Goal: Task Accomplishment & Management: Manage account settings

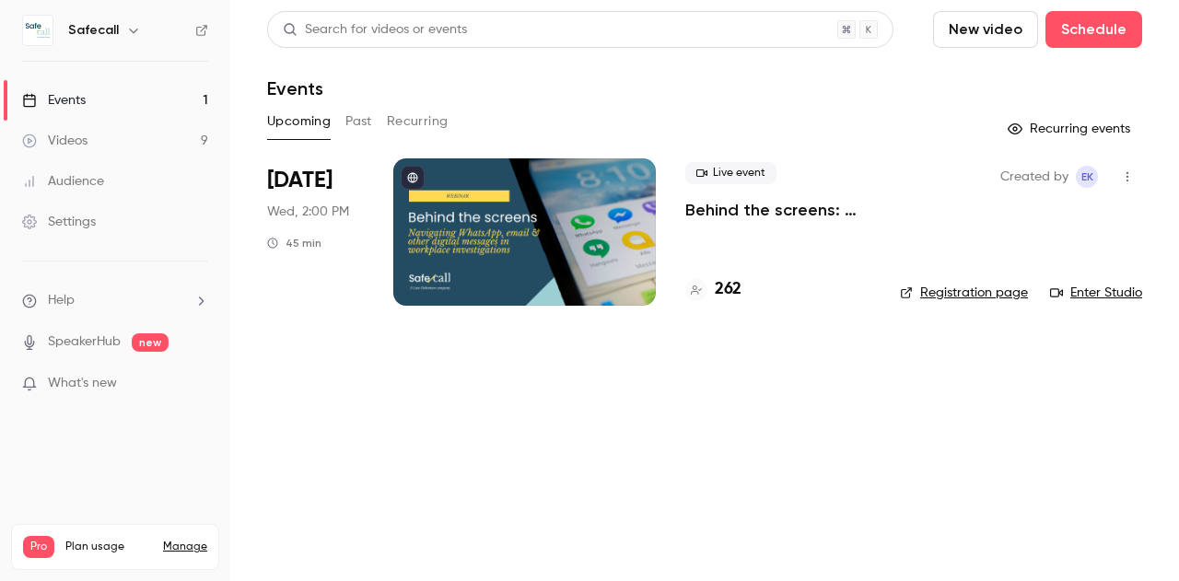
click at [78, 187] on div "Audience" at bounding box center [63, 181] width 82 height 18
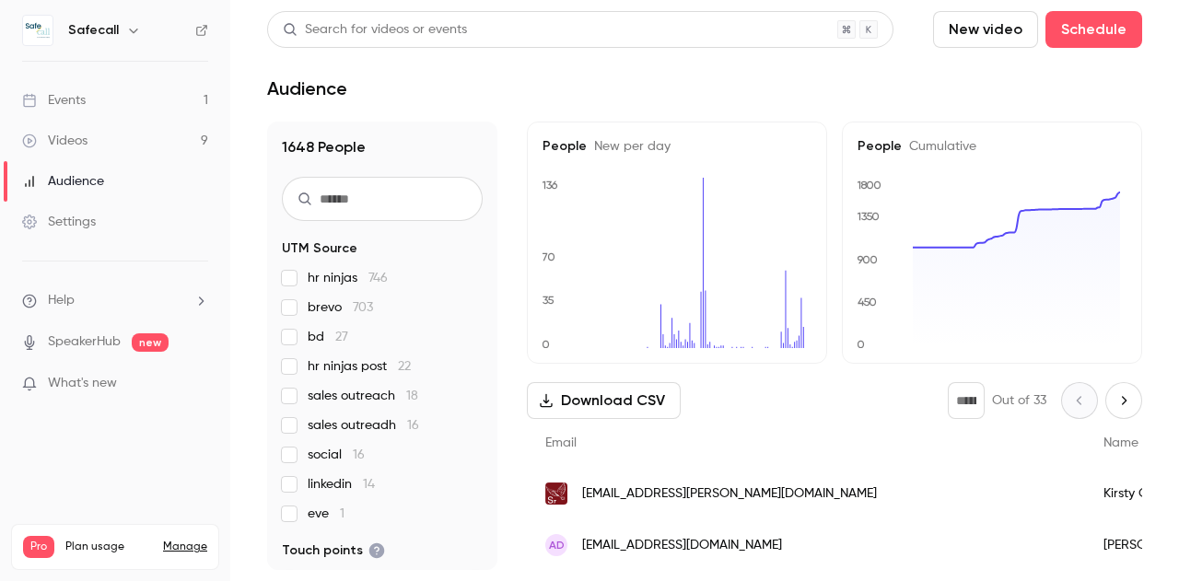
click at [868, 148] on h5 "People Cumulative" at bounding box center [991, 146] width 269 height 18
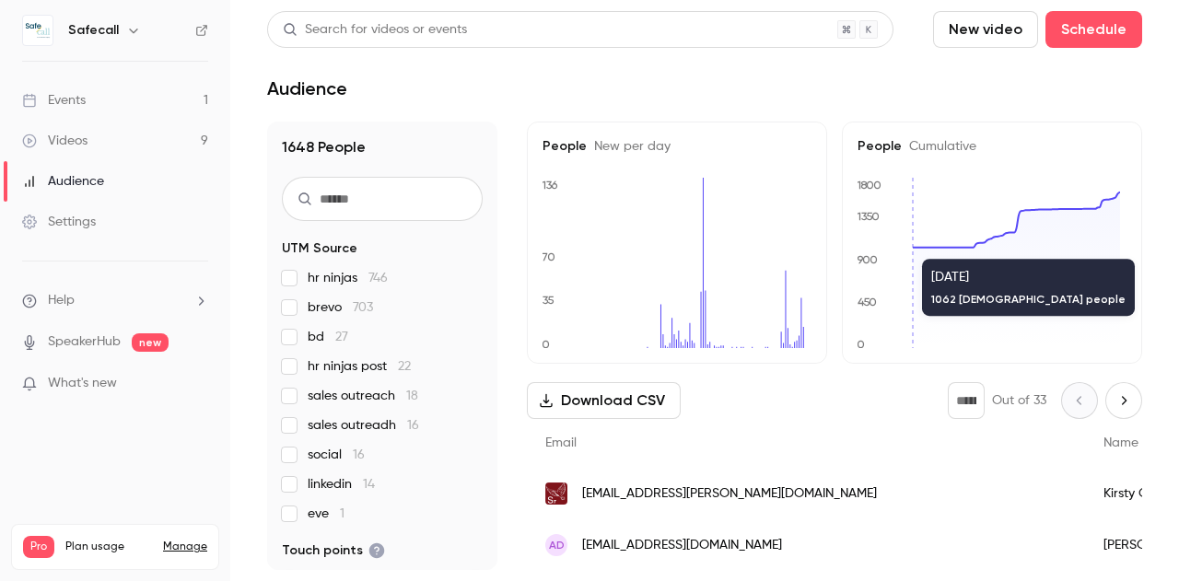
click at [913, 250] on icon at bounding box center [1016, 270] width 207 height 156
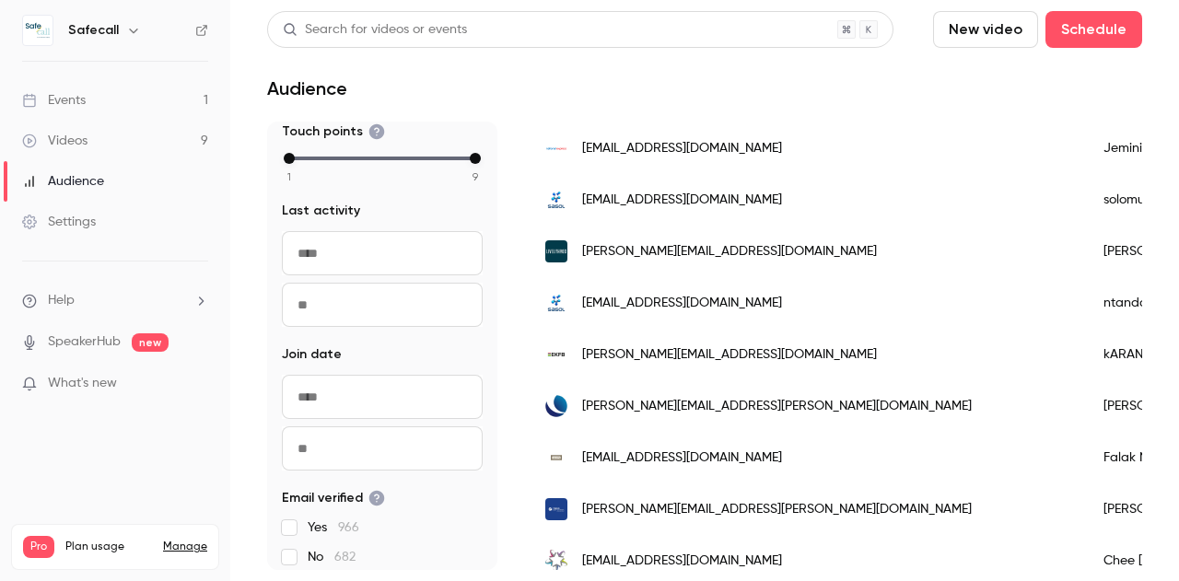
scroll to position [441, 0]
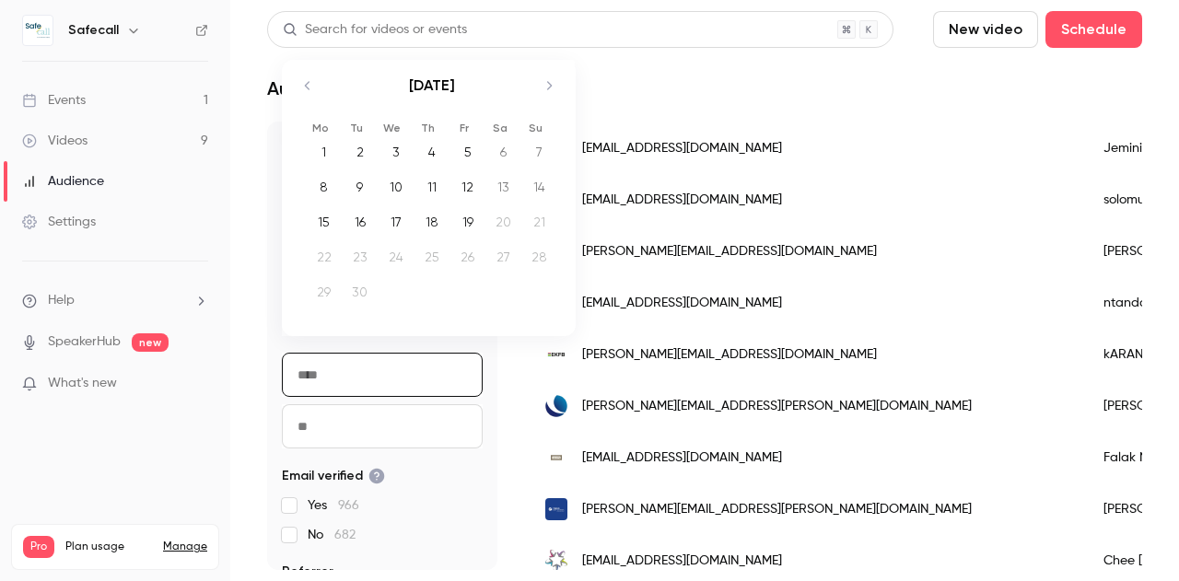
click at [321, 367] on input "From" at bounding box center [382, 375] width 201 height 44
click at [309, 82] on icon "Move backward to switch to the previous month." at bounding box center [308, 86] width 22 height 22
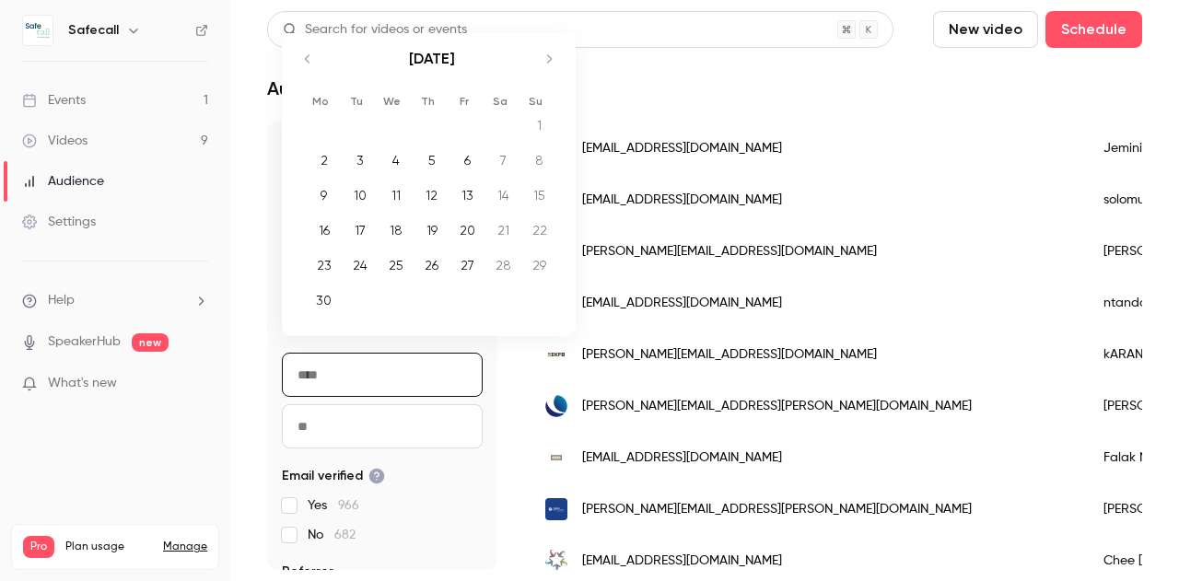
click at [309, 82] on div "[DATE] 1 2 3 4 5 6 7 8 9 10 11 12 13 14 15 16 17 18 19 20 21 22 23 24 25 26 27 …" at bounding box center [428, 184] width 293 height 303
click at [309, 82] on div "[DATE]" at bounding box center [431, 68] width 259 height 71
click at [309, 59] on icon "Move backward to switch to the previous month." at bounding box center [308, 59] width 22 height 22
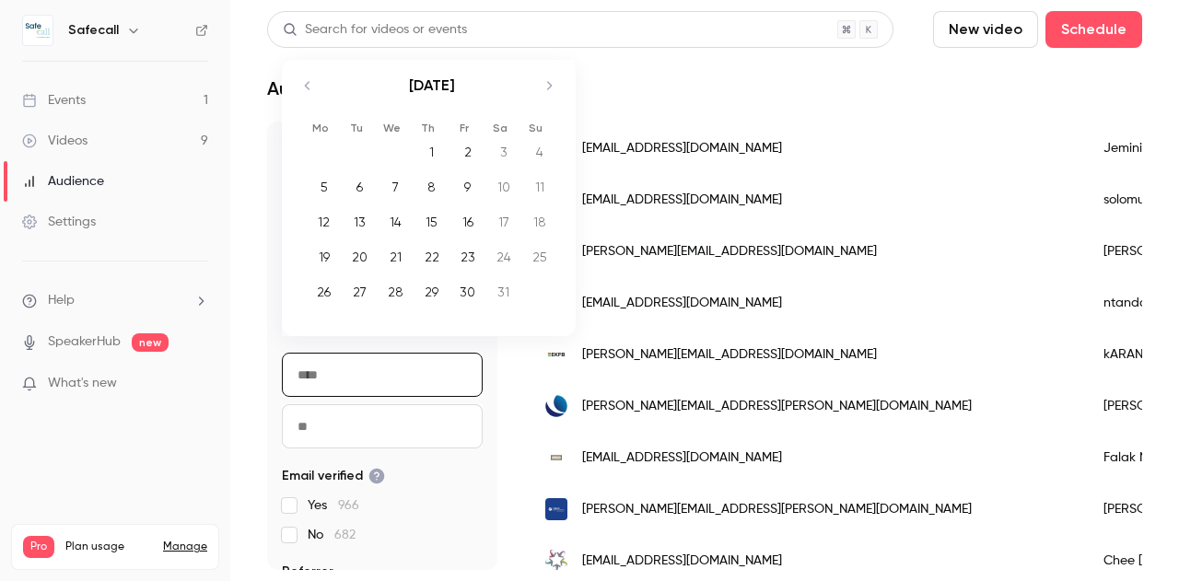
click at [307, 87] on icon "Move backward to switch to the previous month." at bounding box center [307, 85] width 5 height 8
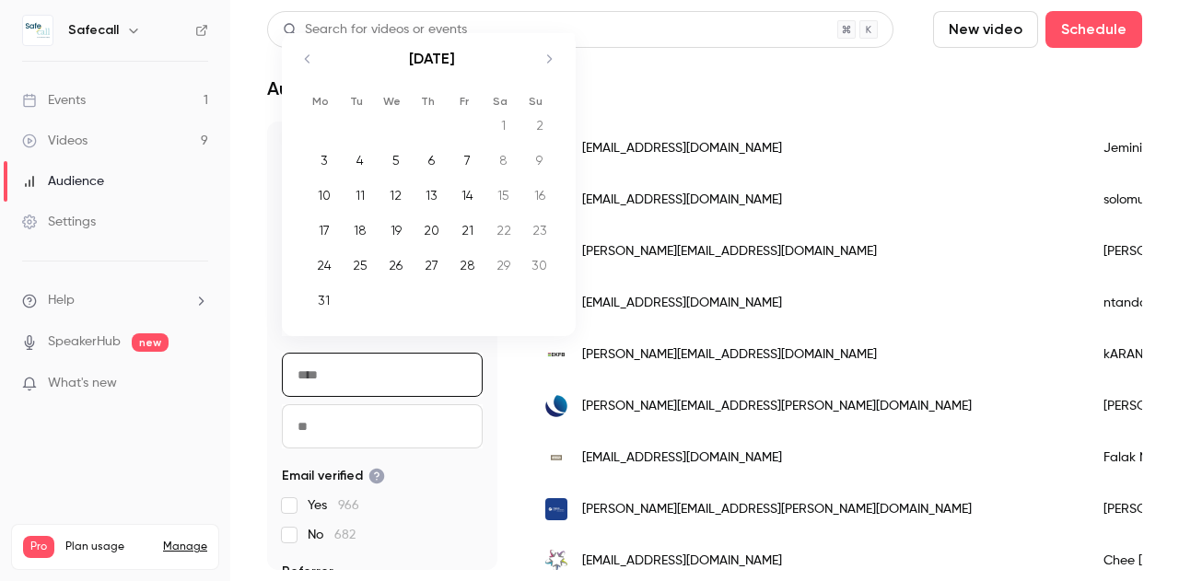
click at [306, 68] on icon "Move backward to switch to the previous month." at bounding box center [308, 59] width 22 height 22
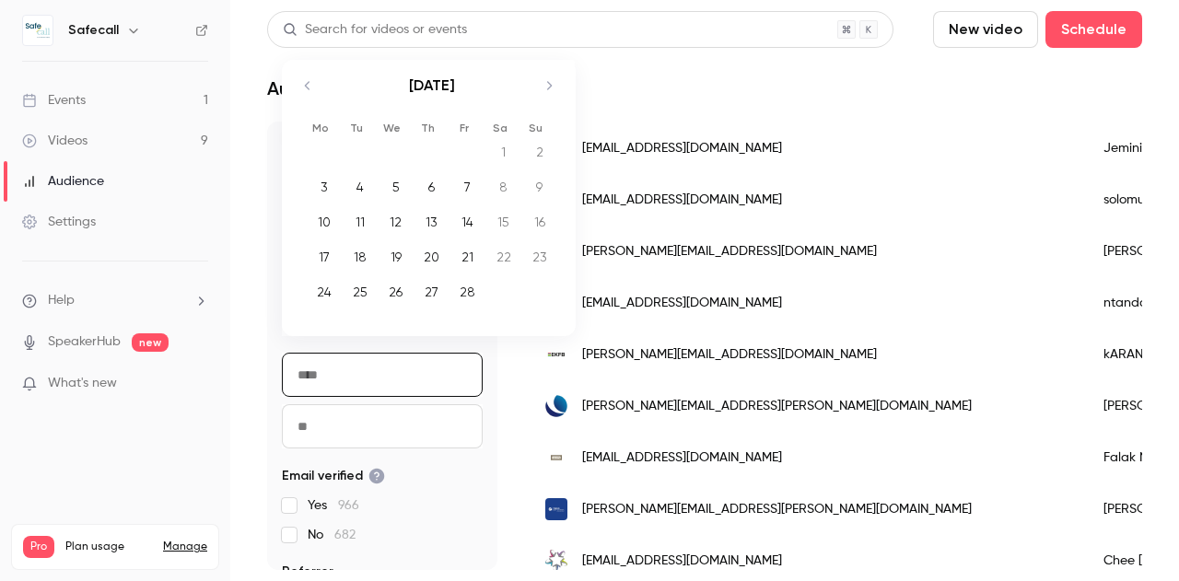
click at [307, 84] on icon "Move backward to switch to the previous month." at bounding box center [307, 85] width 5 height 8
click at [405, 157] on div "1" at bounding box center [395, 152] width 29 height 28
type input "**********"
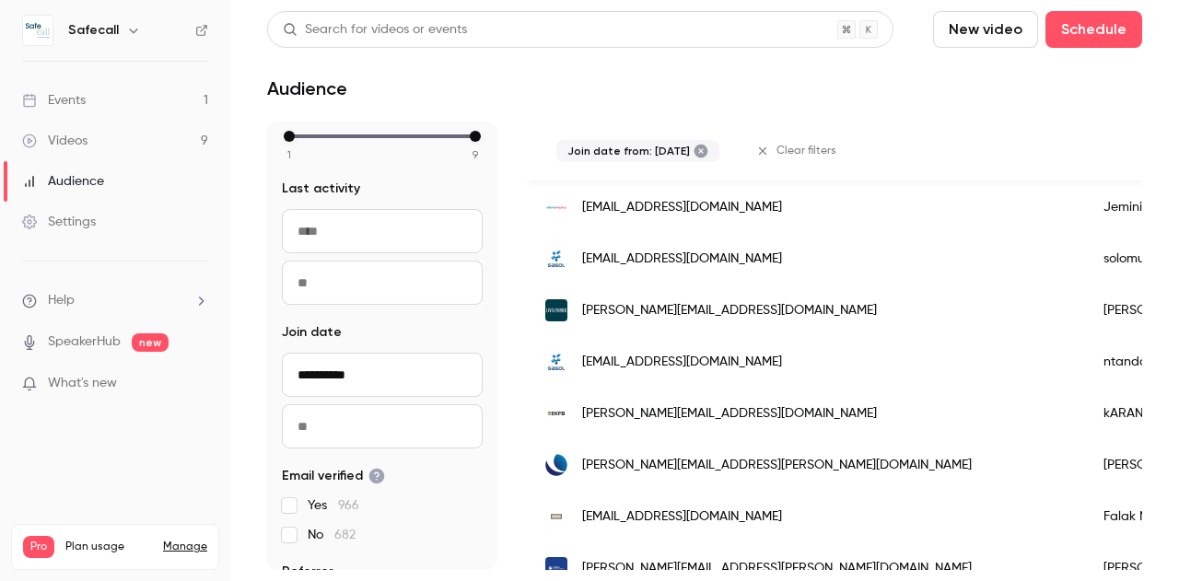
scroll to position [972, 0]
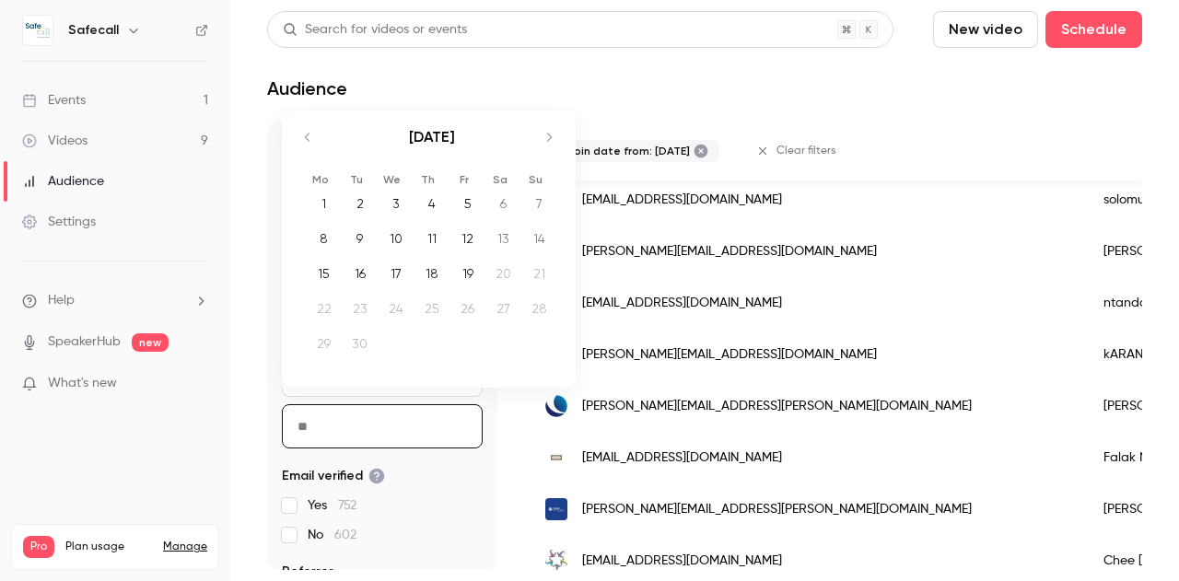
click at [379, 428] on input "To" at bounding box center [382, 426] width 201 height 44
click at [463, 276] on div "19" at bounding box center [467, 274] width 29 height 28
type input "**********"
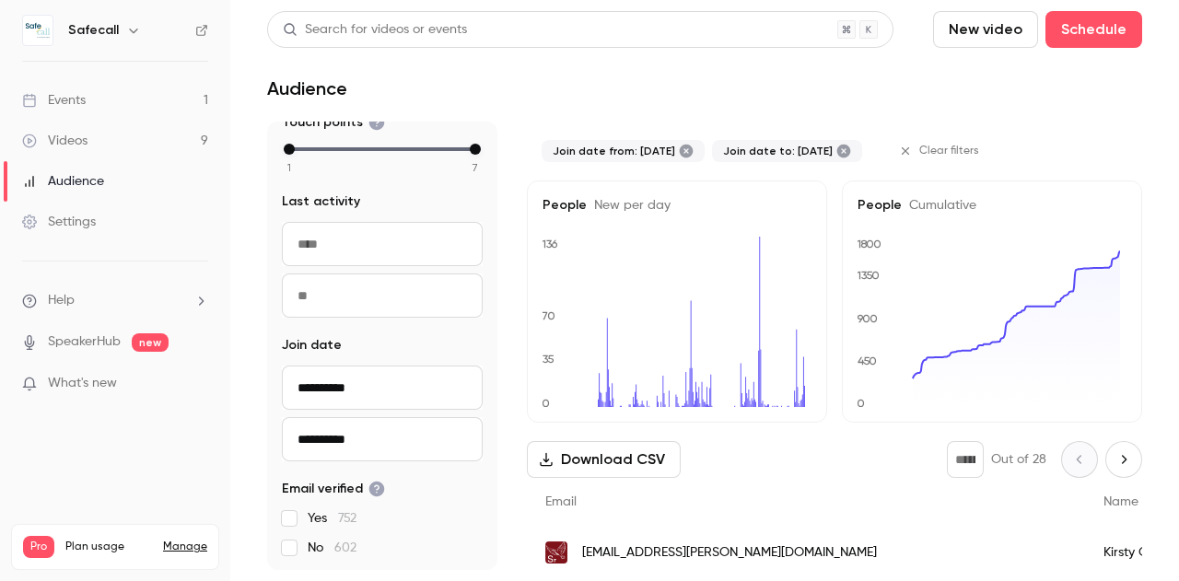
scroll to position [507, 0]
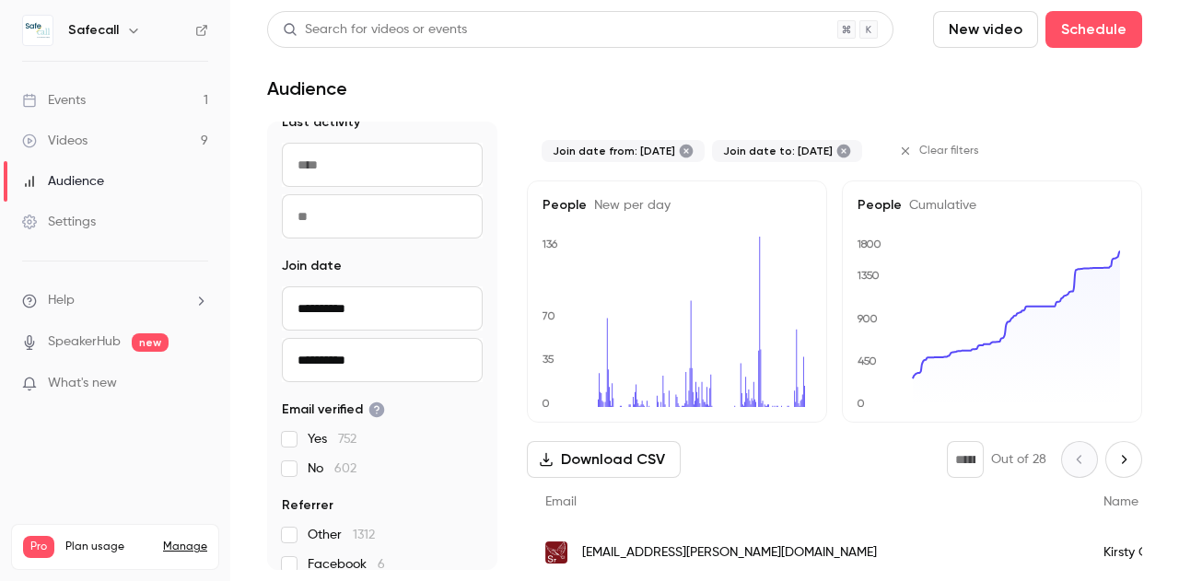
click at [364, 307] on input "**********" at bounding box center [382, 308] width 201 height 44
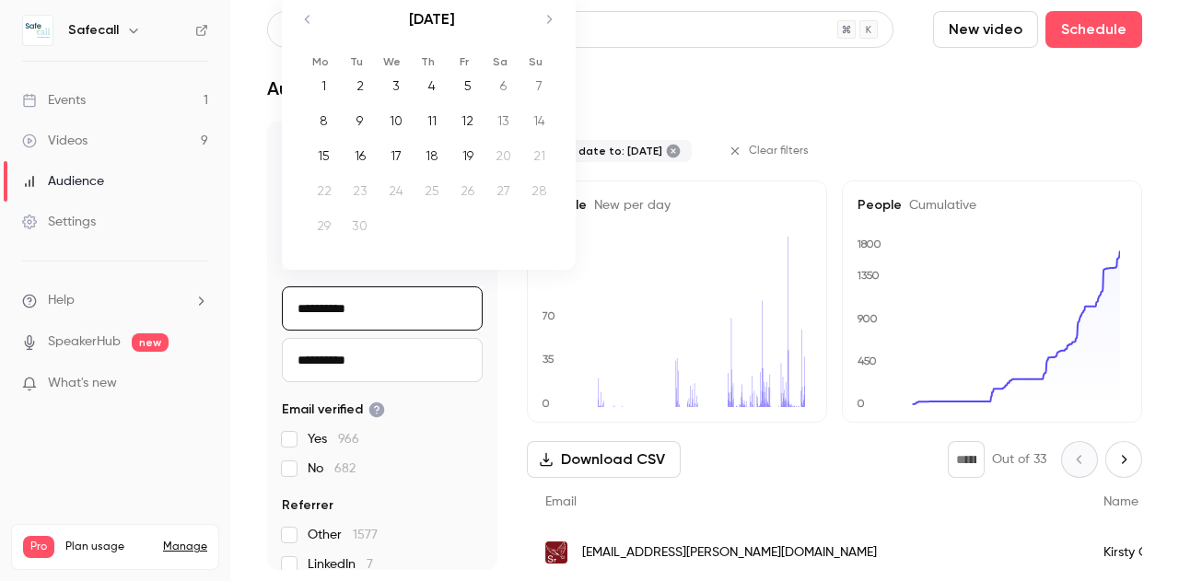
click at [871, 157] on div "Join date to: [DATE] Clear filters" at bounding box center [834, 151] width 615 height 59
click at [363, 304] on input "**********" at bounding box center [382, 308] width 201 height 44
click at [361, 310] on input "*********" at bounding box center [382, 308] width 201 height 44
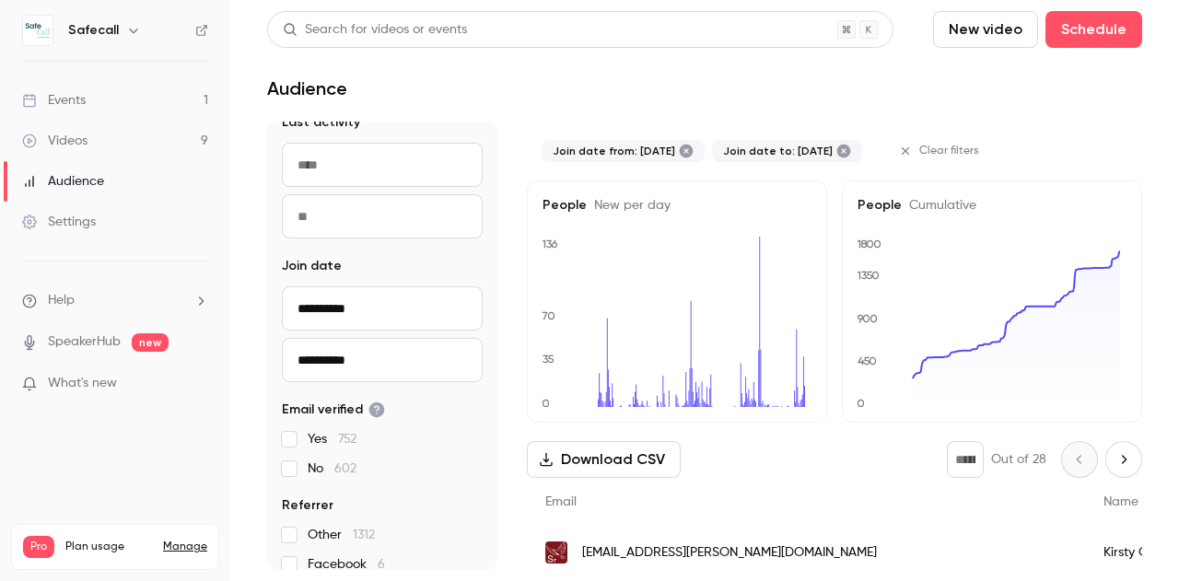
type input "**********"
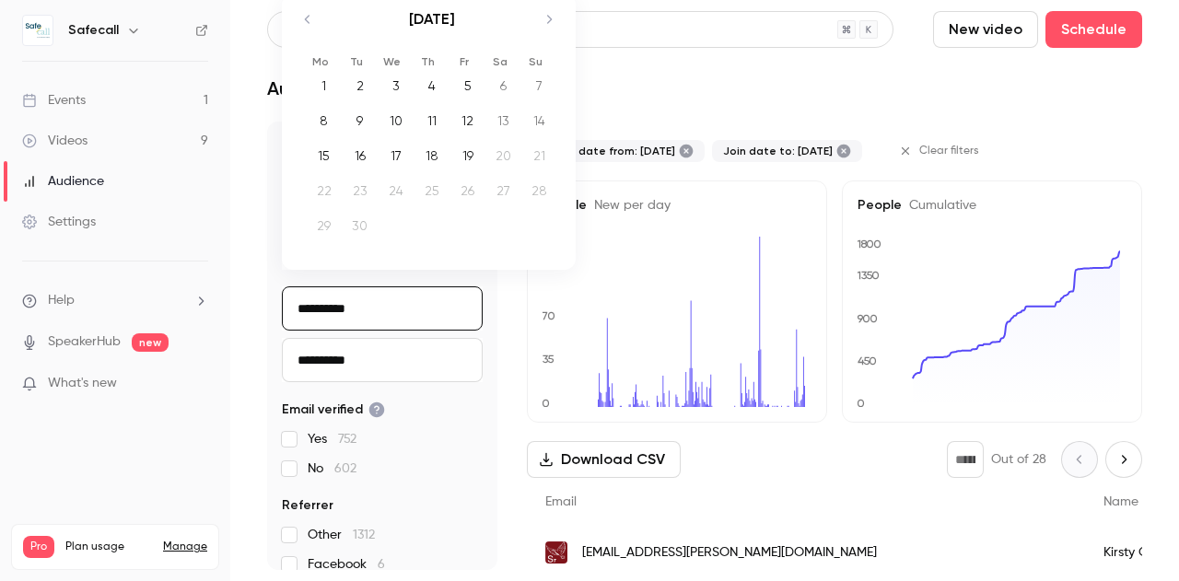
click at [76, 98] on div "Events" at bounding box center [54, 100] width 64 height 18
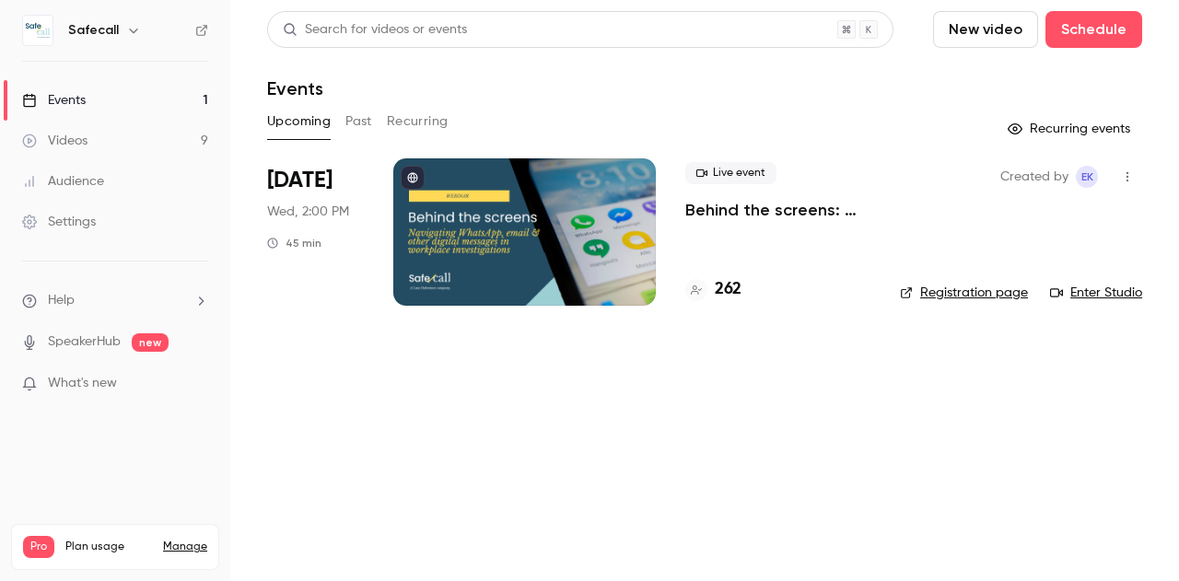
click at [645, 356] on main "Search for videos or events New video Schedule Events Upcoming Past Recurring R…" at bounding box center [704, 290] width 949 height 581
click at [714, 210] on p "Behind the screens: navigating WhatsApp, email & other digital messages in work…" at bounding box center [777, 210] width 185 height 22
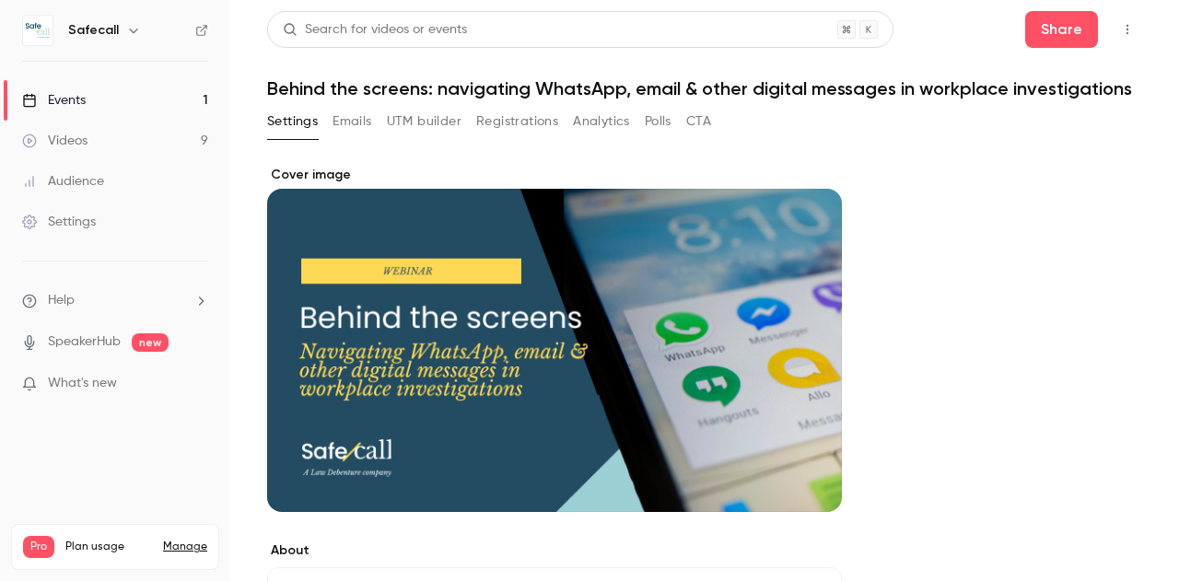
click at [342, 136] on button "Emails" at bounding box center [351, 121] width 39 height 29
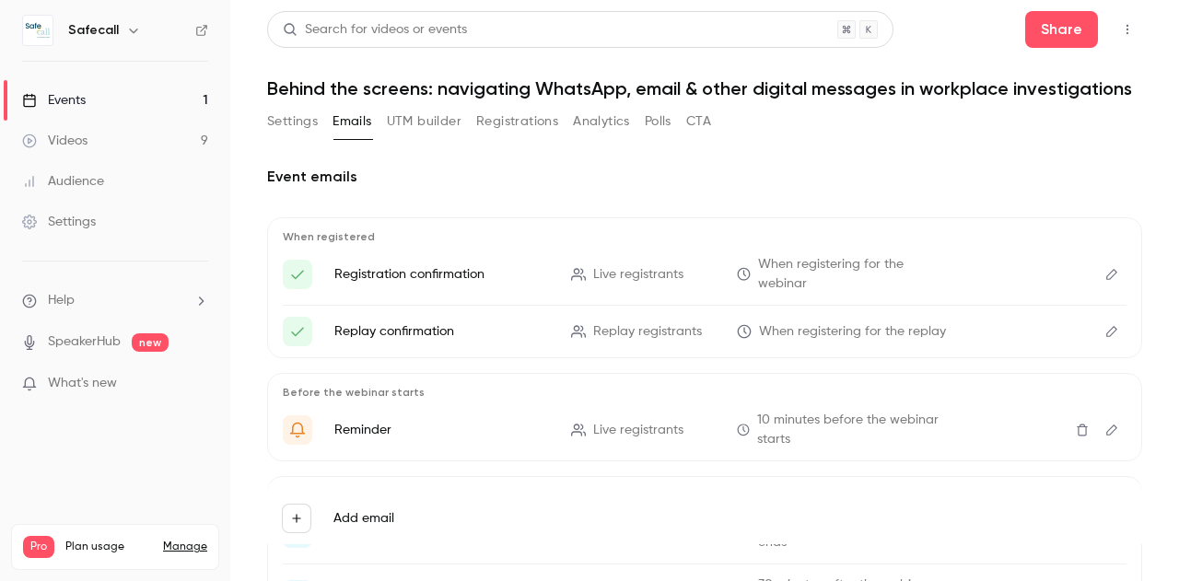
click at [1106, 280] on icon "Edit" at bounding box center [1111, 274] width 11 height 11
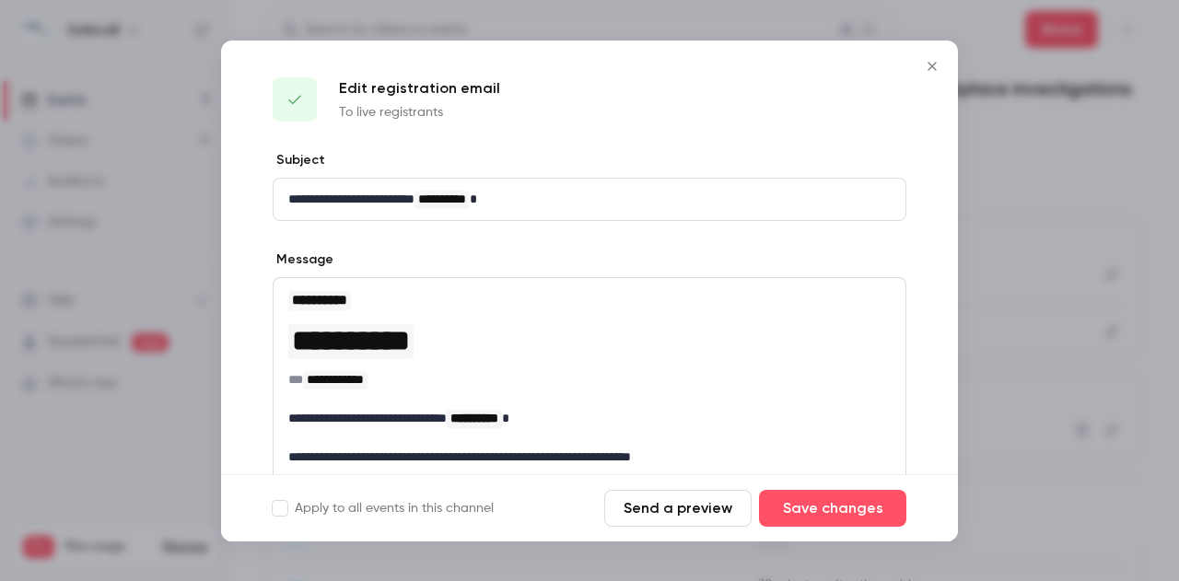
click at [932, 70] on icon "Close" at bounding box center [932, 66] width 22 height 15
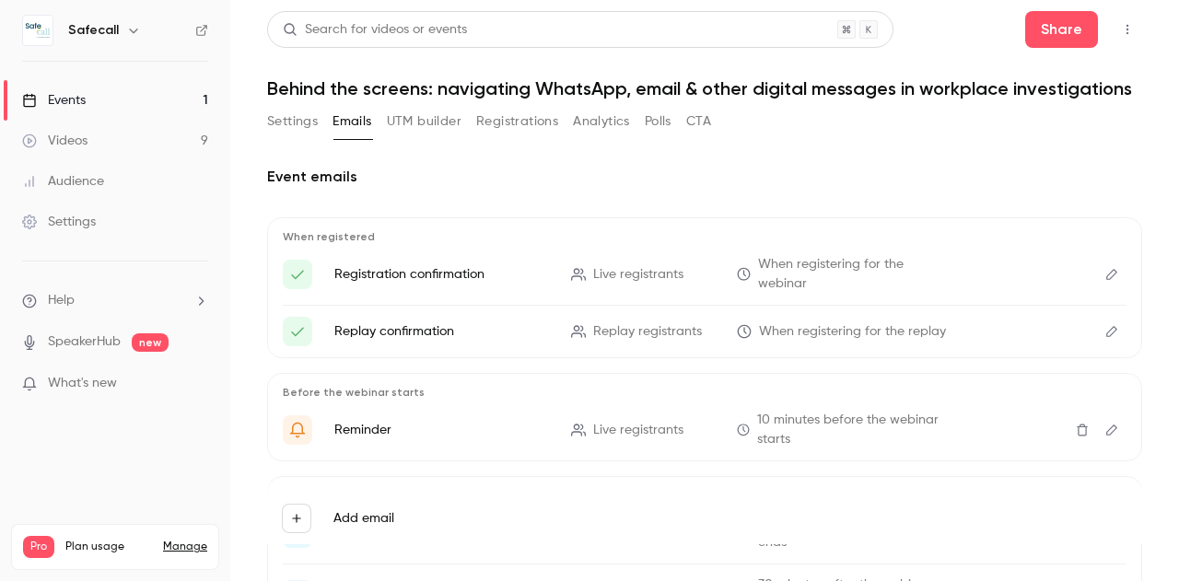
click at [431, 136] on button "UTM builder" at bounding box center [424, 121] width 75 height 29
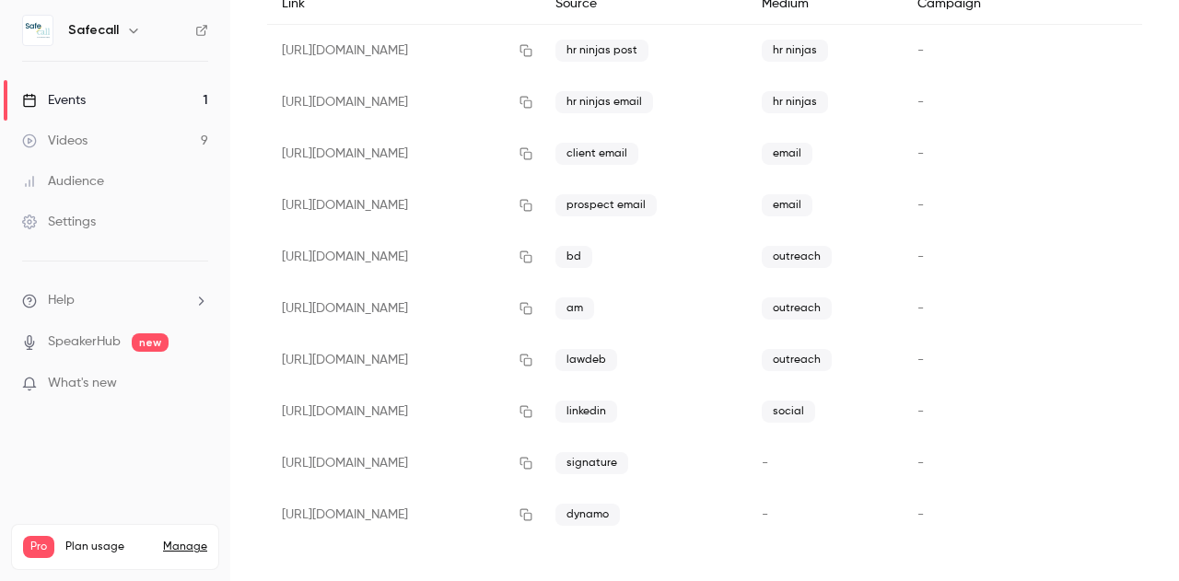
scroll to position [234, 0]
